Goal: Task Accomplishment & Management: Complete application form

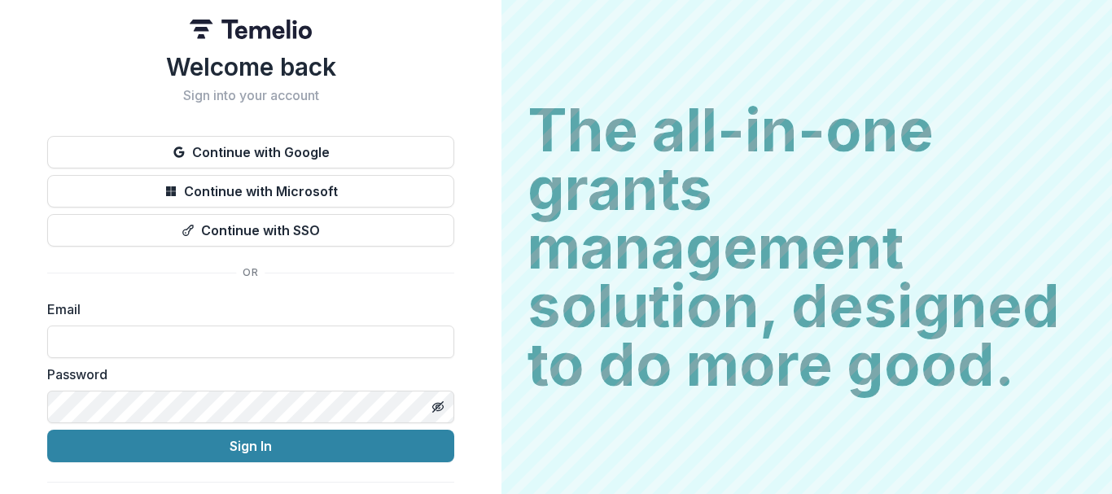
click at [92, 298] on div "Welcome back Sign into your account Continue with Google Continue with Microsof…" at bounding box center [250, 285] width 407 height 467
click at [89, 308] on label "Email" at bounding box center [245, 309] width 397 height 20
click at [86, 315] on label "Email" at bounding box center [245, 309] width 397 height 20
click at [90, 326] on div "Email" at bounding box center [250, 328] width 407 height 59
drag, startPoint x: 105, startPoint y: 352, endPoint x: 111, endPoint y: 341, distance: 12.7
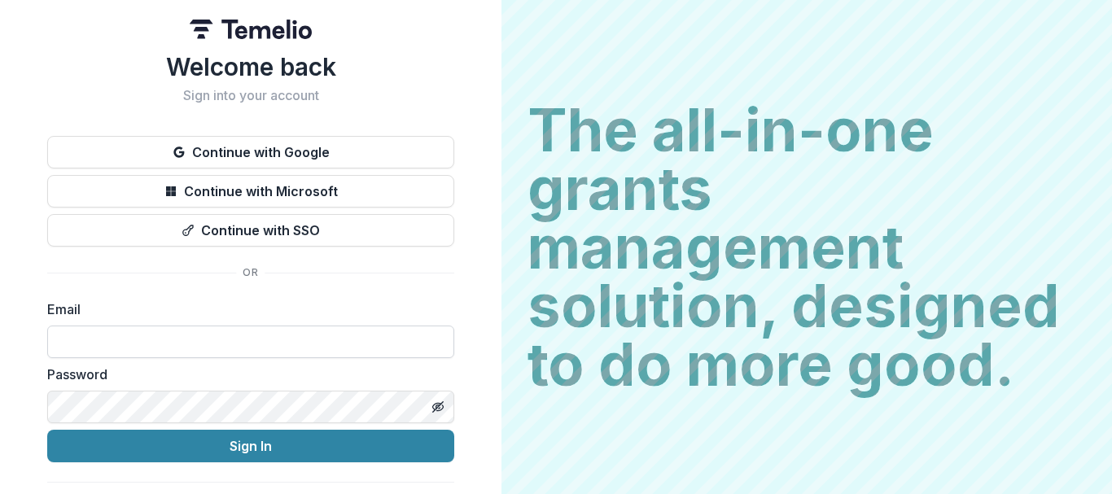
click at [105, 352] on input at bounding box center [250, 342] width 407 height 33
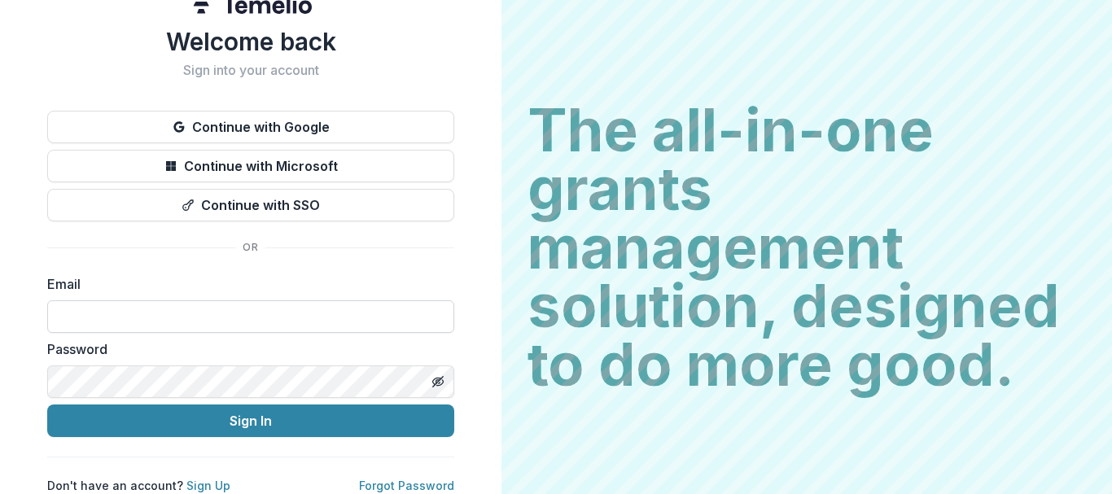
scroll to position [38, 0]
type input "**********"
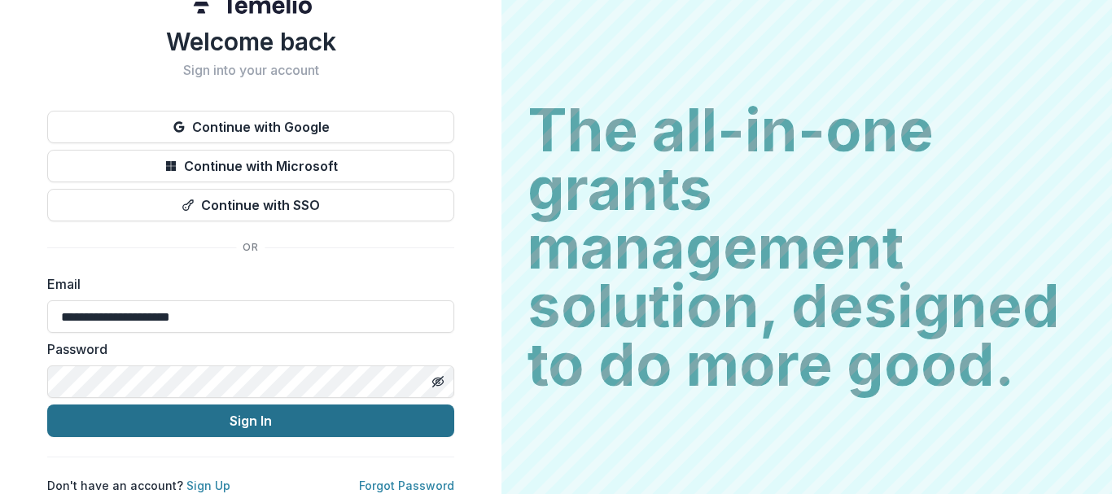
click at [206, 406] on button "Sign In" at bounding box center [250, 420] width 407 height 33
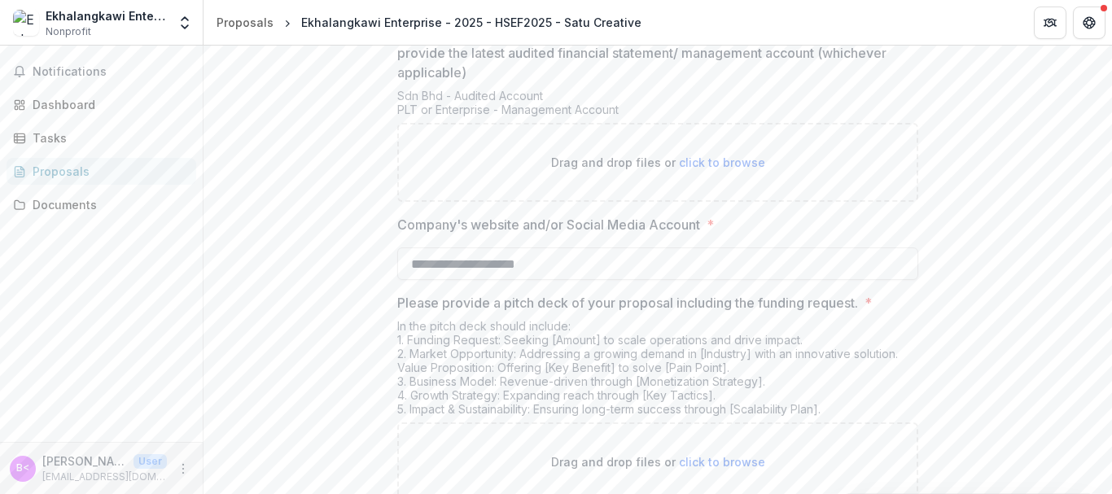
scroll to position [3391, 0]
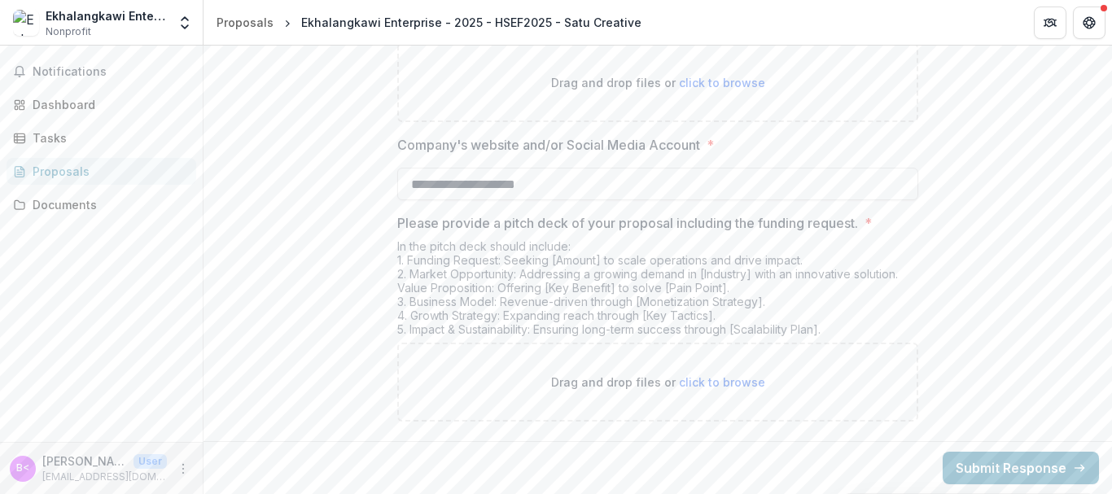
drag, startPoint x: 593, startPoint y: 182, endPoint x: 596, endPoint y: 229, distance: 47.3
click at [573, 176] on input "**********" at bounding box center [657, 184] width 521 height 33
